Goal: Task Accomplishment & Management: Use online tool/utility

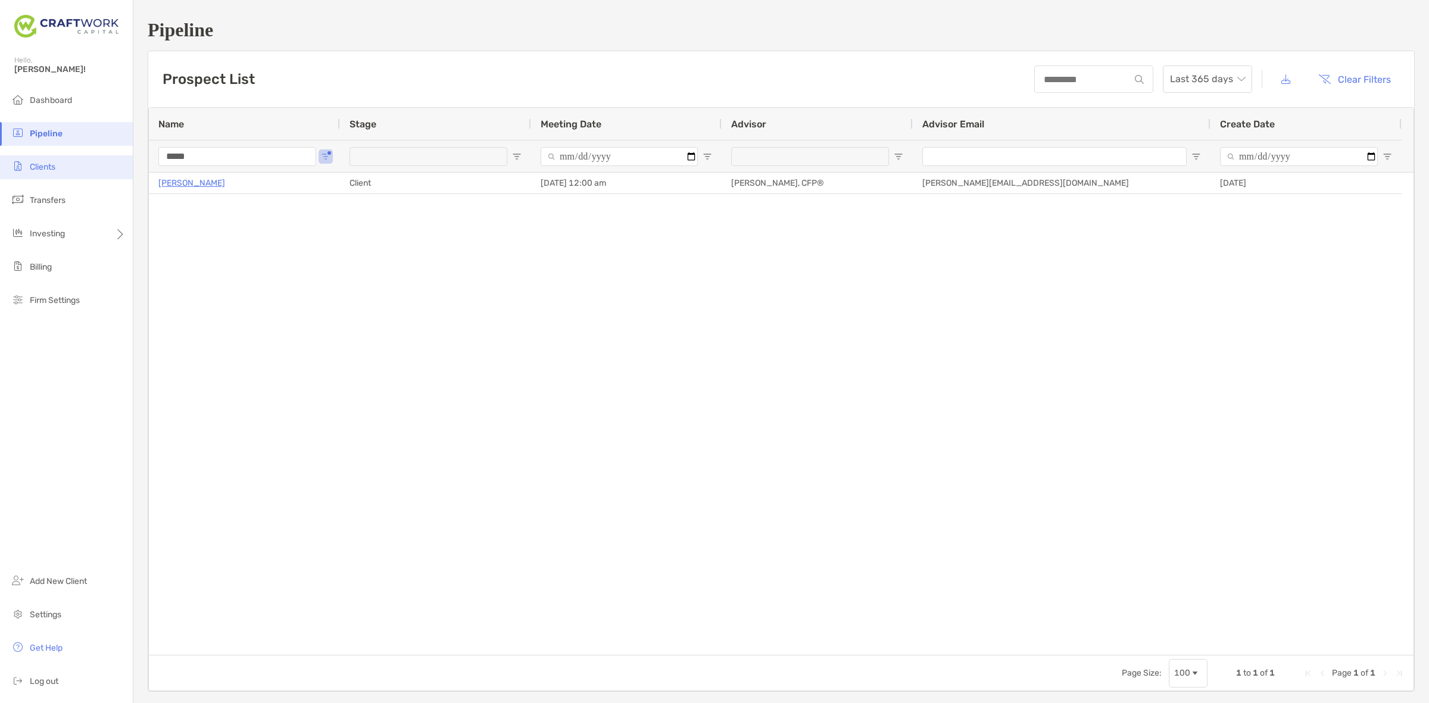
click at [61, 167] on li "Clients" at bounding box center [66, 167] width 133 height 24
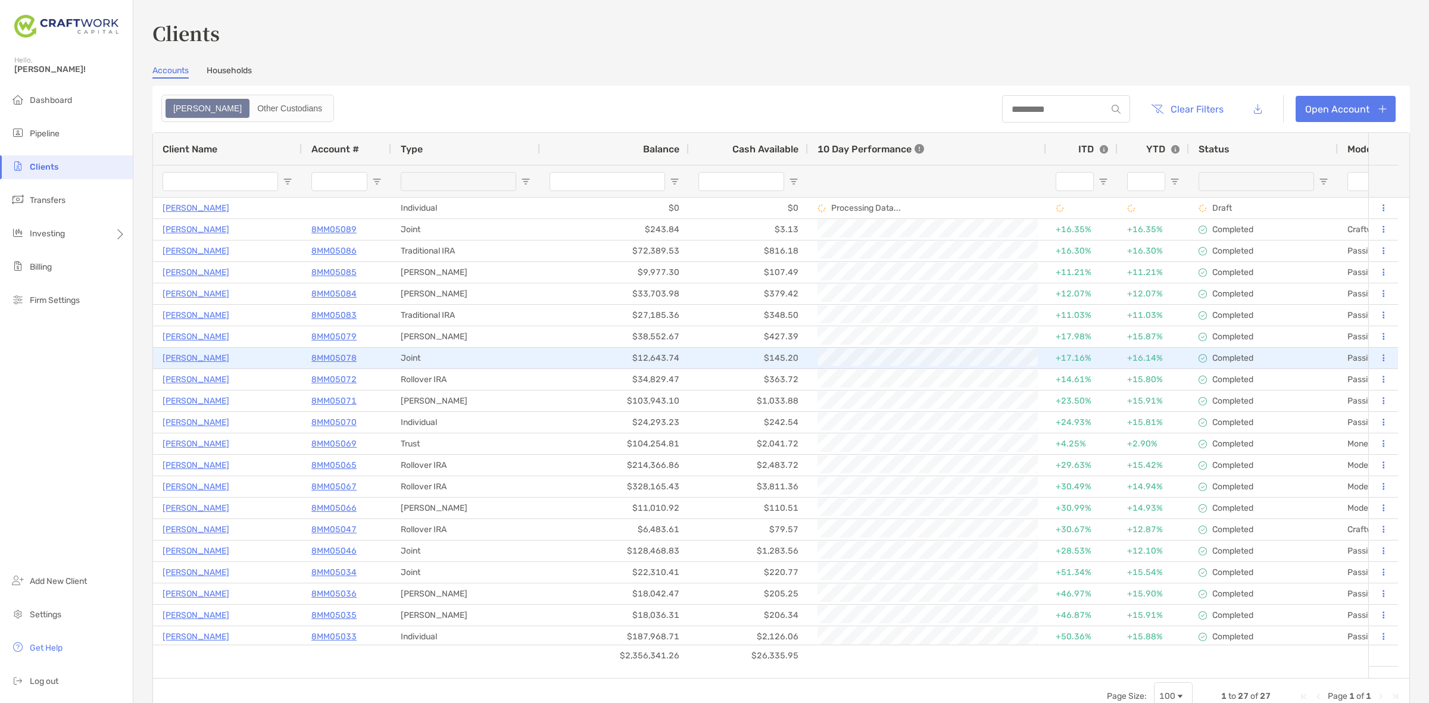
click at [201, 357] on p "[PERSON_NAME]" at bounding box center [196, 358] width 67 height 15
click at [1378, 355] on button at bounding box center [1383, 358] width 11 height 12
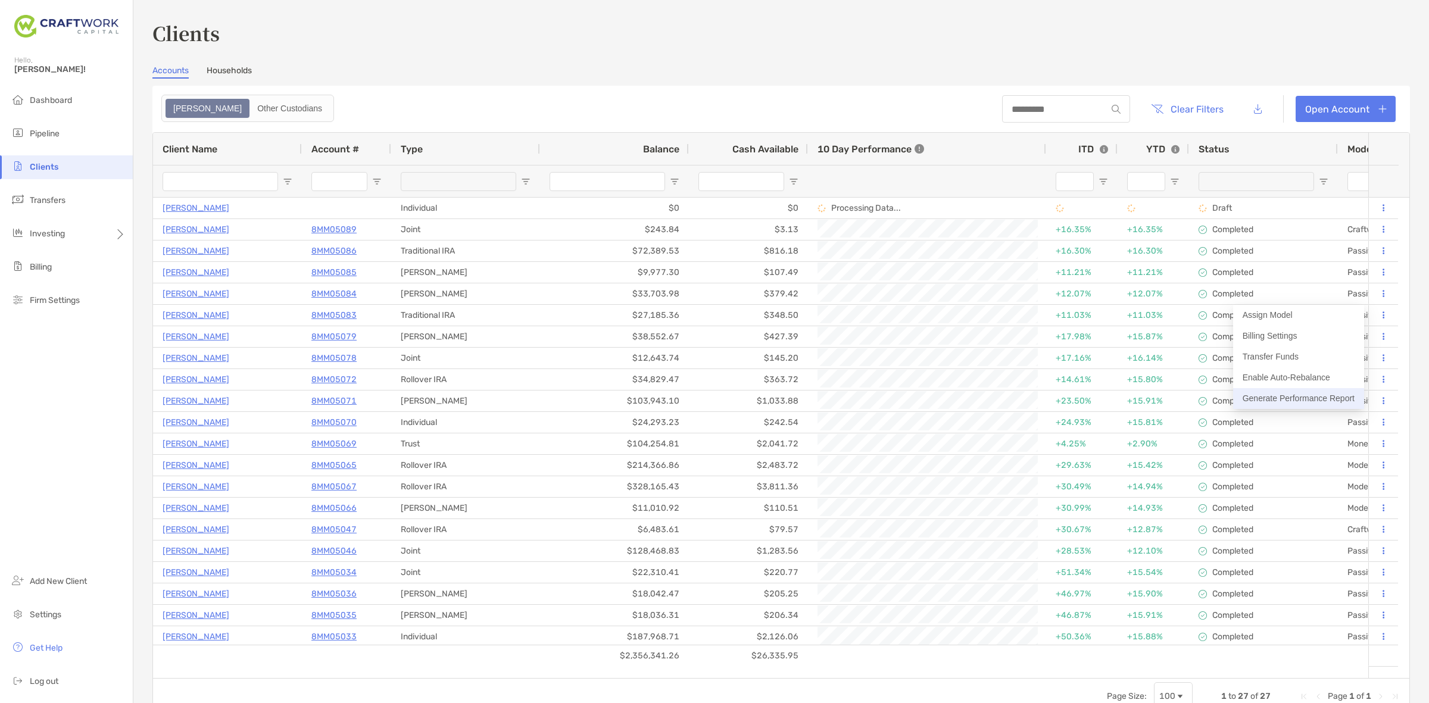
click at [1329, 396] on button "Generate Performance Report" at bounding box center [1298, 398] width 131 height 21
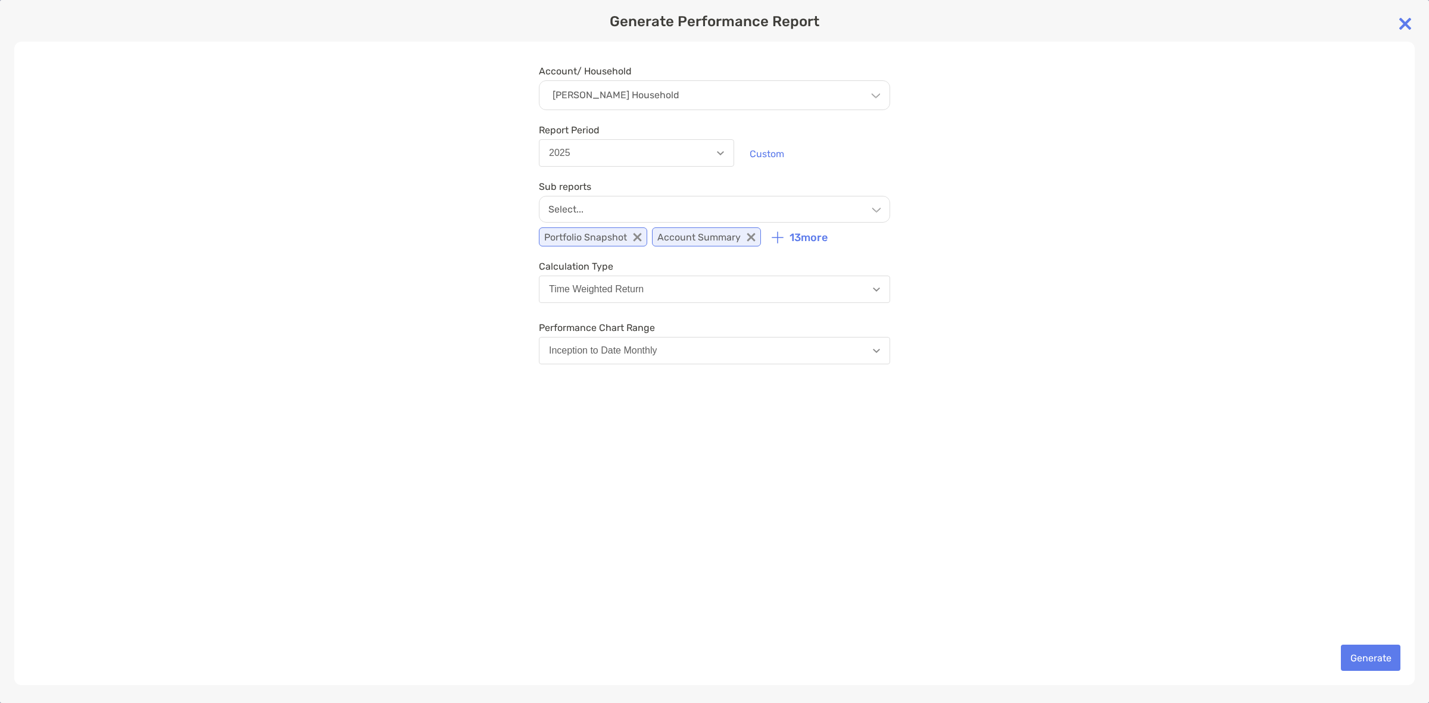
click at [666, 146] on button "2025" at bounding box center [636, 152] width 195 height 27
click at [722, 210] on div "Select..." at bounding box center [714, 209] width 351 height 27
click at [722, 210] on div "Select..." at bounding box center [714, 209] width 351 height 26
click at [797, 241] on p "13 more" at bounding box center [808, 238] width 38 height 13
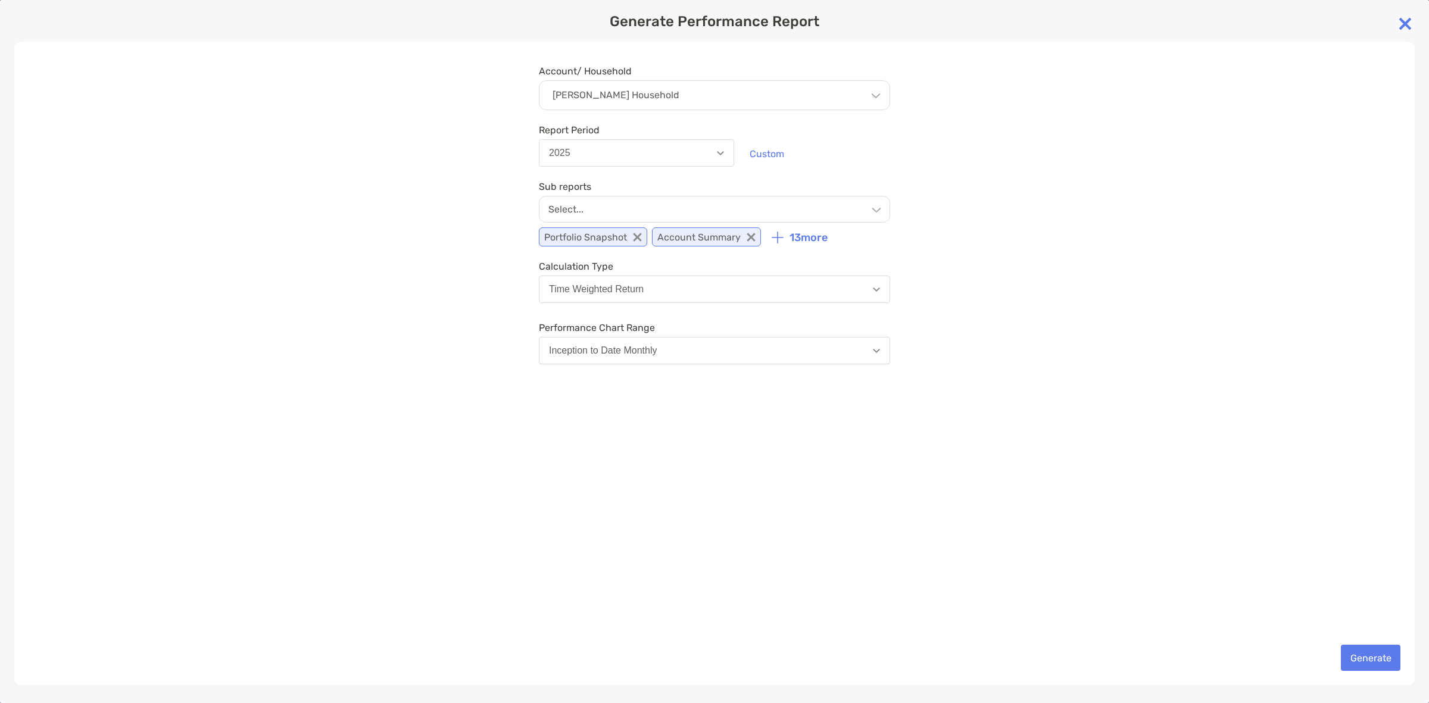
click at [803, 235] on p "13 more" at bounding box center [808, 238] width 38 height 13
click at [826, 211] on div "Select..." at bounding box center [714, 209] width 351 height 27
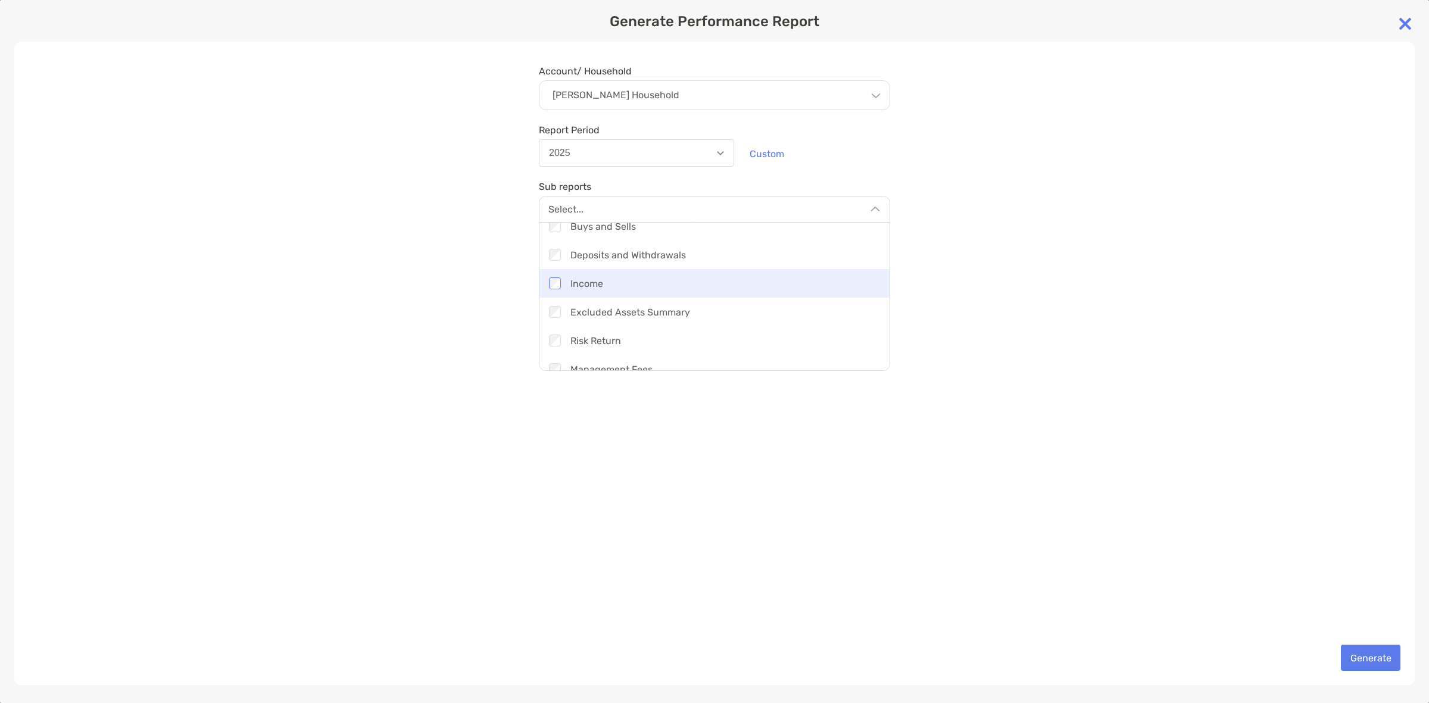
scroll to position [165, 0]
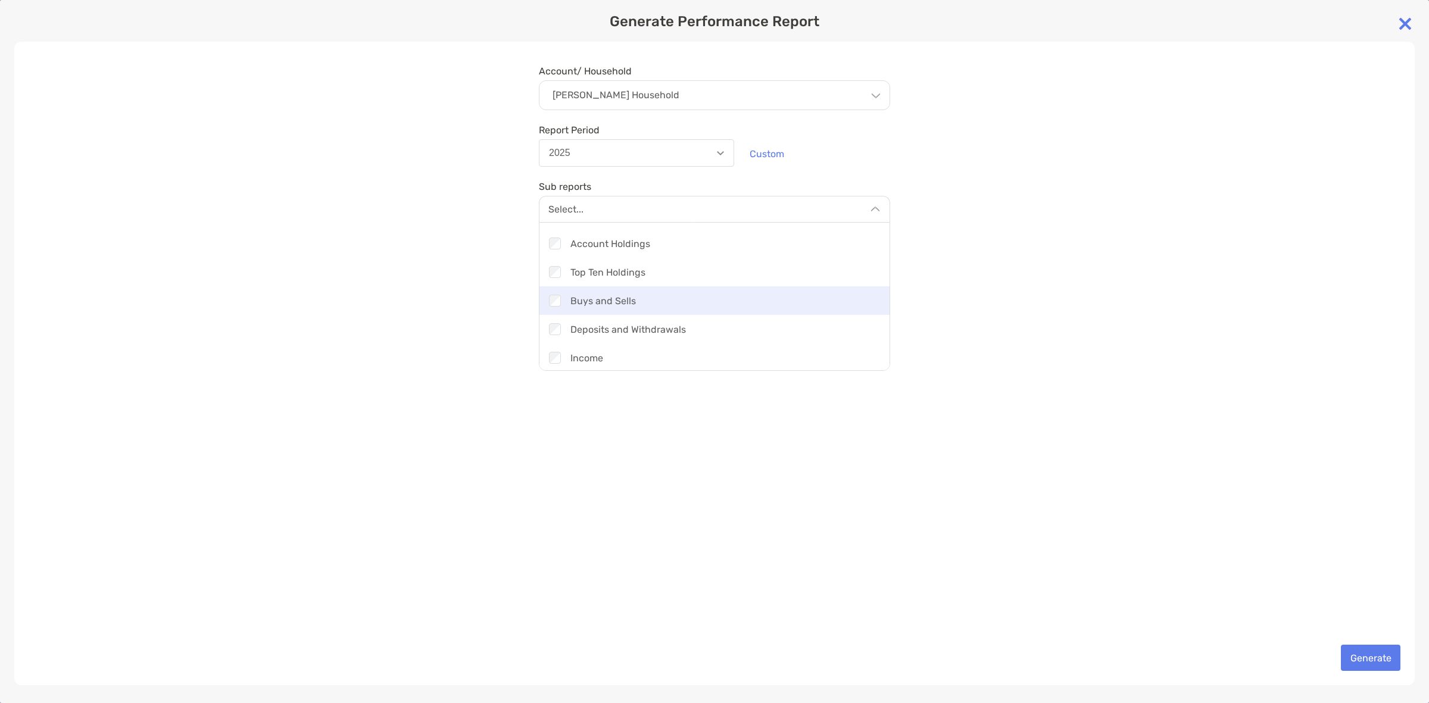
click at [555, 295] on div "Checkbox Buys and Sells" at bounding box center [714, 300] width 350 height 29
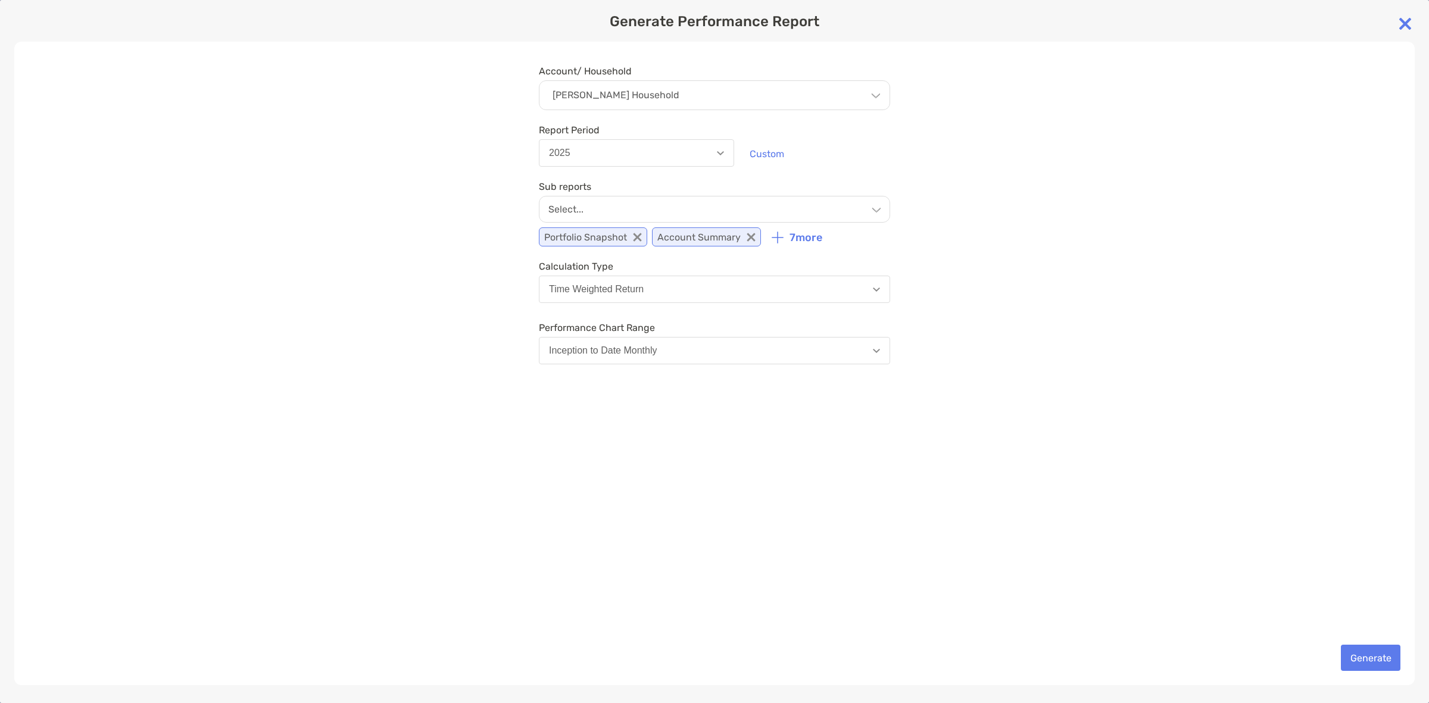
click at [1137, 245] on div "Account/ Household [PERSON_NAME] Household Household [PERSON_NAME] Household Ac…" at bounding box center [714, 364] width 1400 height 644
click at [1364, 653] on button "Generate" at bounding box center [1371, 658] width 60 height 26
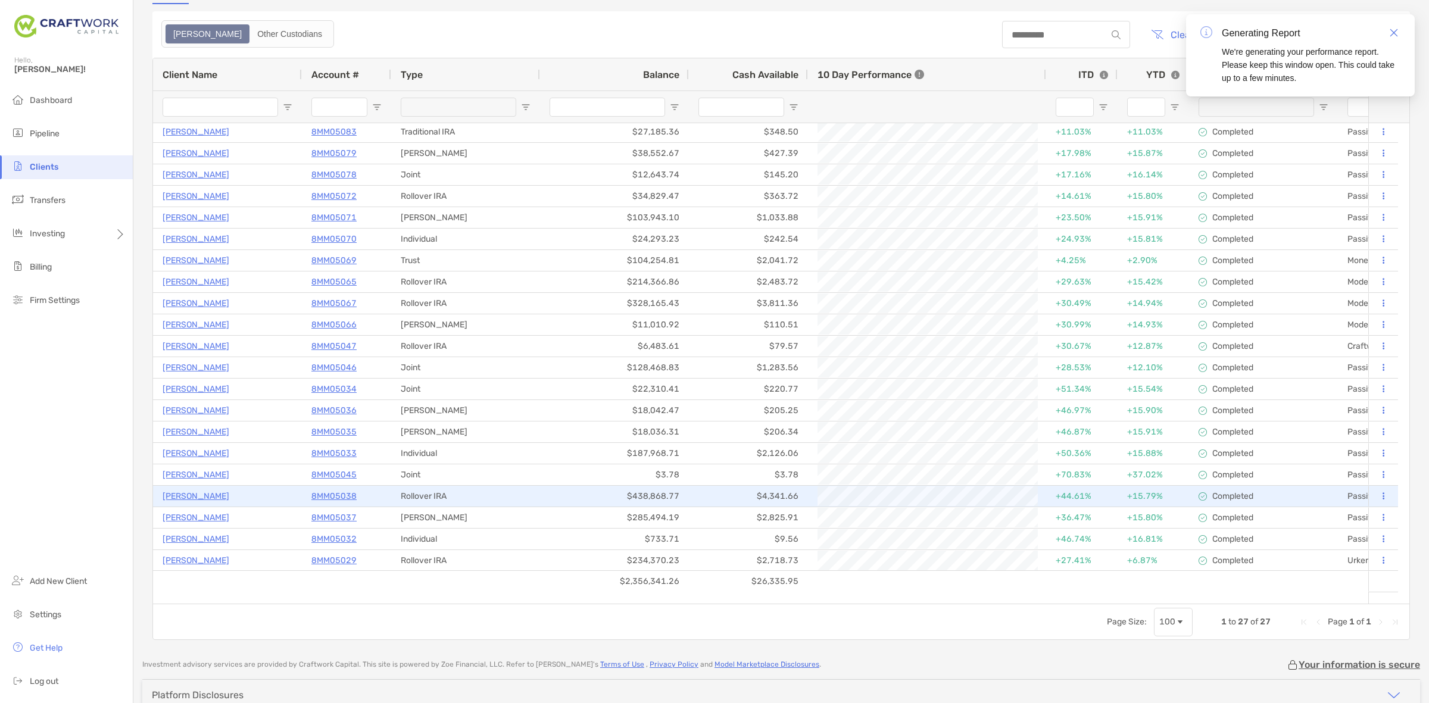
scroll to position [0, 0]
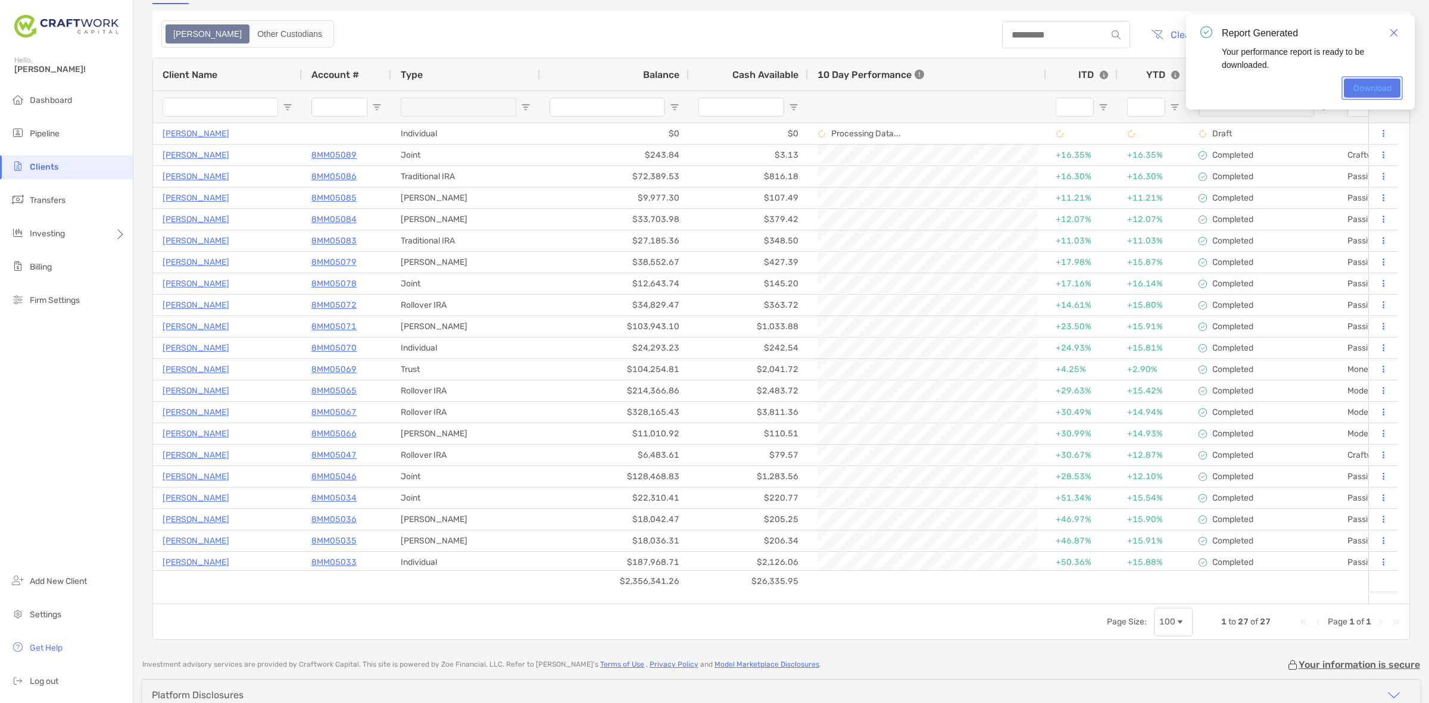
click at [1379, 84] on link "Download" at bounding box center [1372, 88] width 57 height 19
